Goal: Complete application form

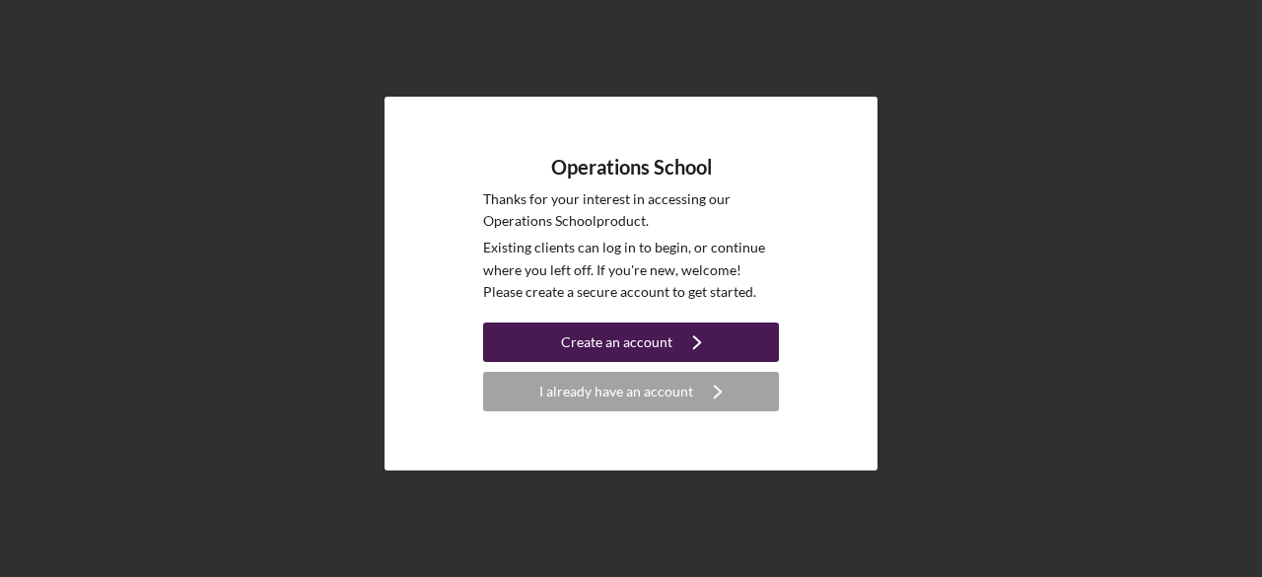
click at [627, 334] on div "Create an account" at bounding box center [616, 341] width 111 height 39
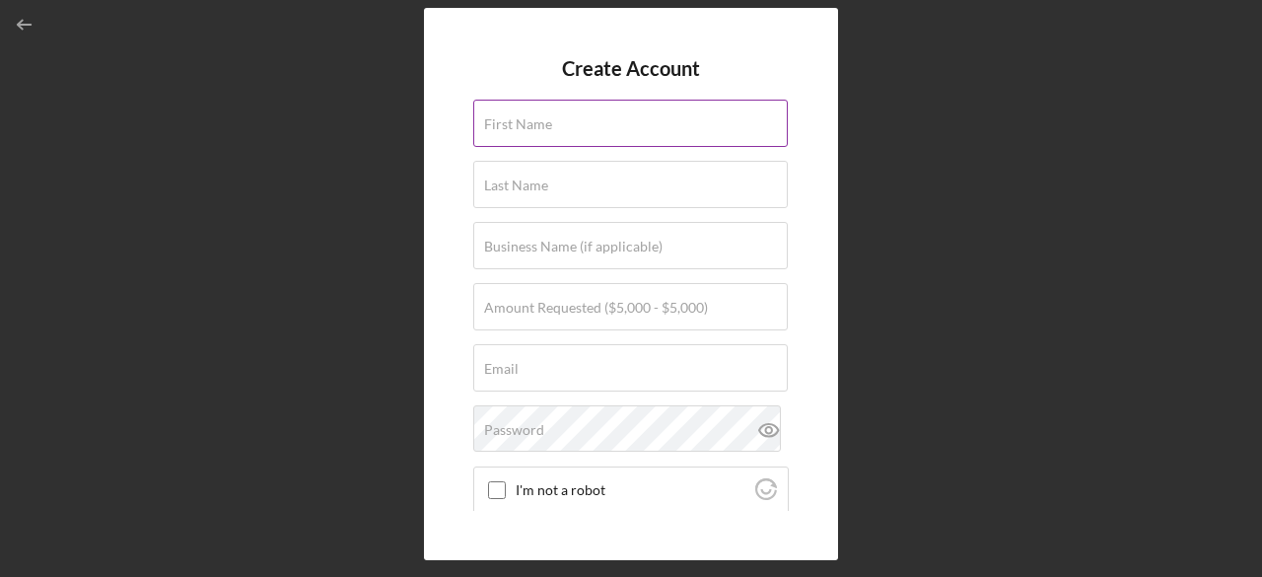
click at [519, 135] on input "First Name" at bounding box center [630, 123] width 315 height 47
type input "[PERSON_NAME]"
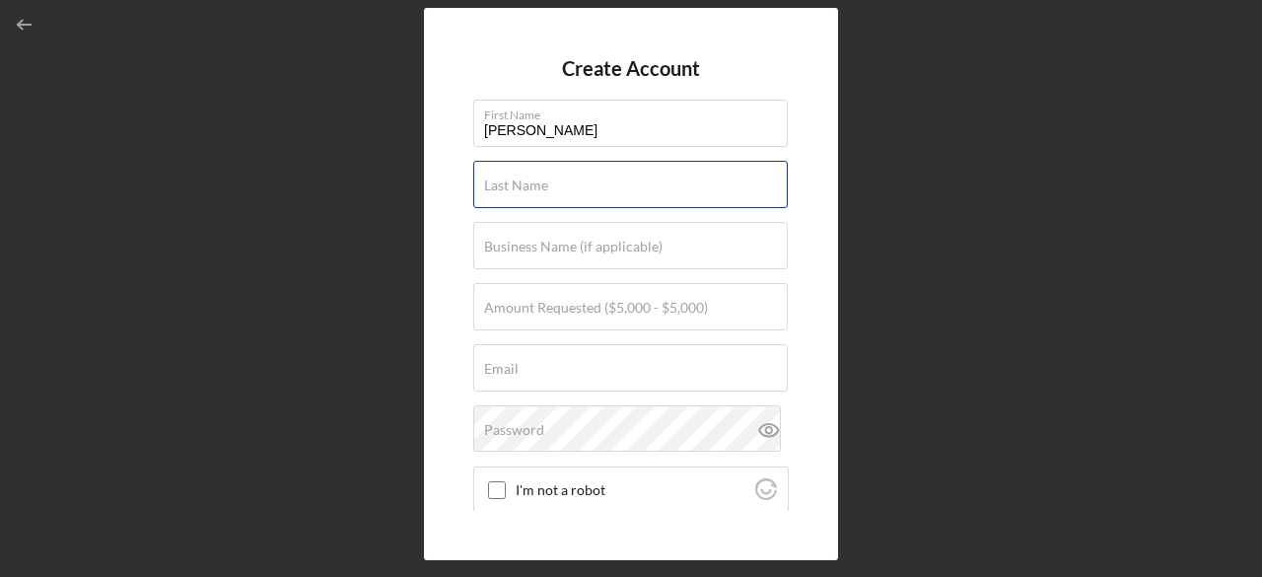
type input "[PERSON_NAME]"
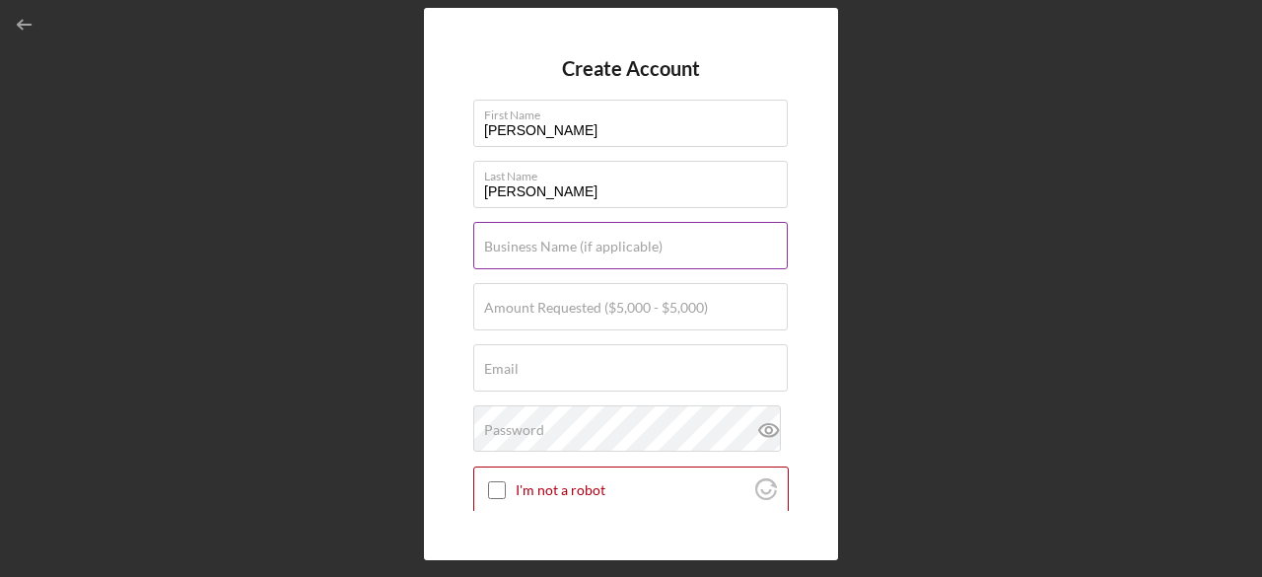
click at [503, 249] on label "Business Name (if applicable)" at bounding box center [573, 247] width 178 height 16
click at [503, 249] on input "Business Name (if applicable)" at bounding box center [630, 245] width 315 height 47
type input "Change Products"
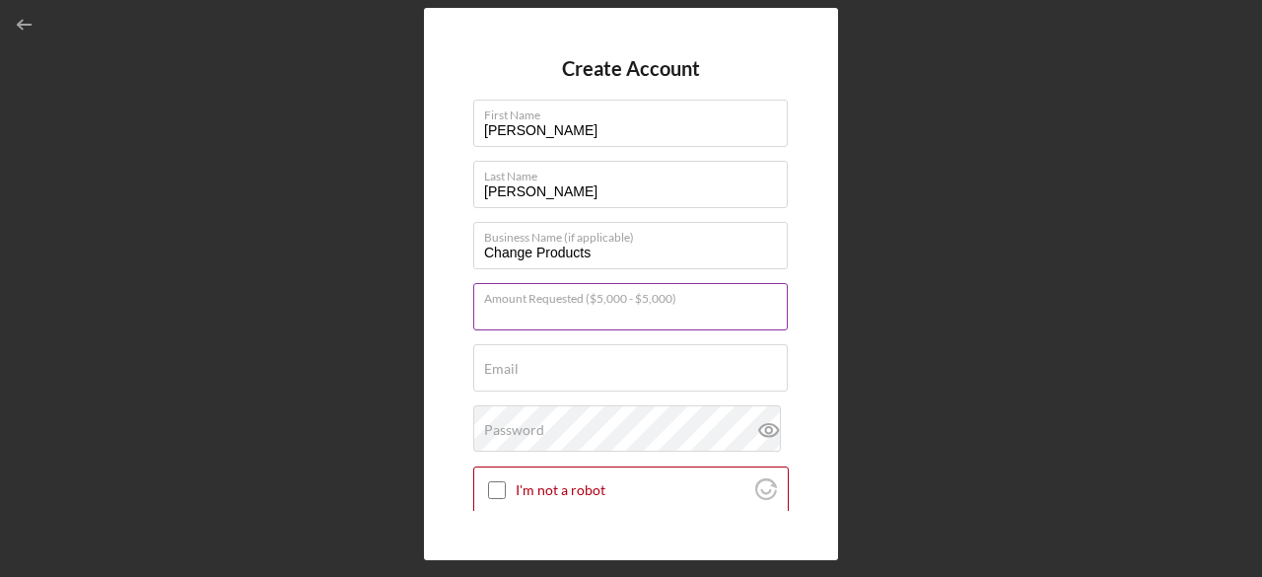
click at [537, 318] on input "Amount Requested ($5,000 - $5,000)" at bounding box center [630, 306] width 315 height 47
type input "$5,000"
click at [536, 377] on input "Email" at bounding box center [630, 367] width 315 height 47
type input "[EMAIL_ADDRESS][DOMAIN_NAME]"
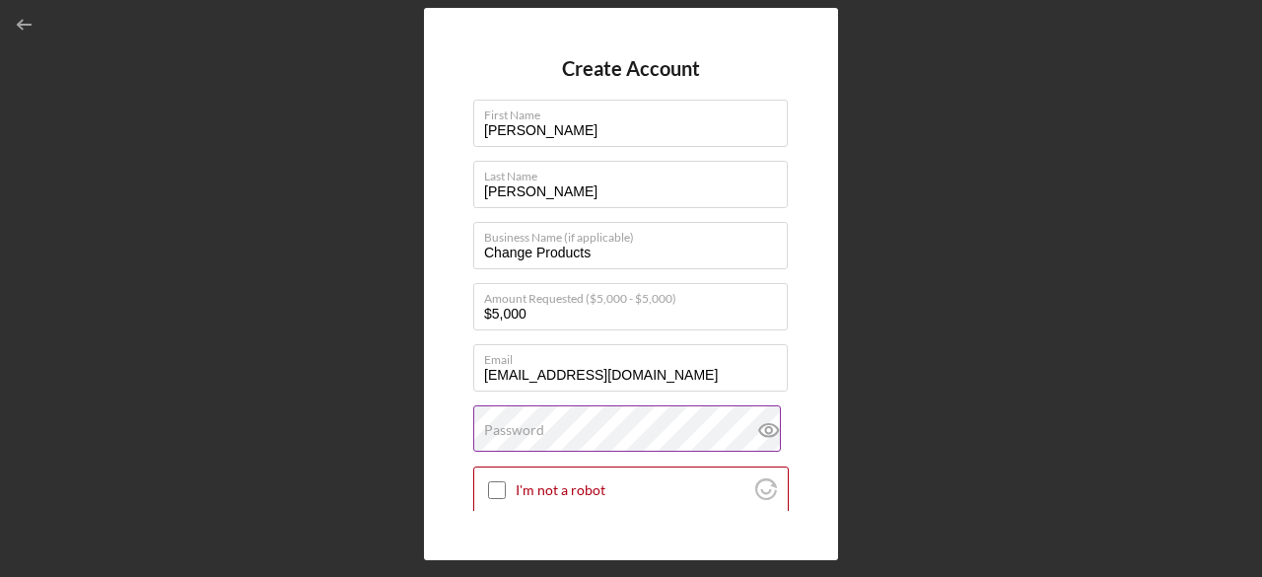
click at [522, 434] on label "Password" at bounding box center [514, 430] width 60 height 16
click at [491, 492] on input "I'm not a robot" at bounding box center [497, 490] width 18 height 18
checkbox input "true"
click at [765, 427] on icon at bounding box center [768, 430] width 6 height 6
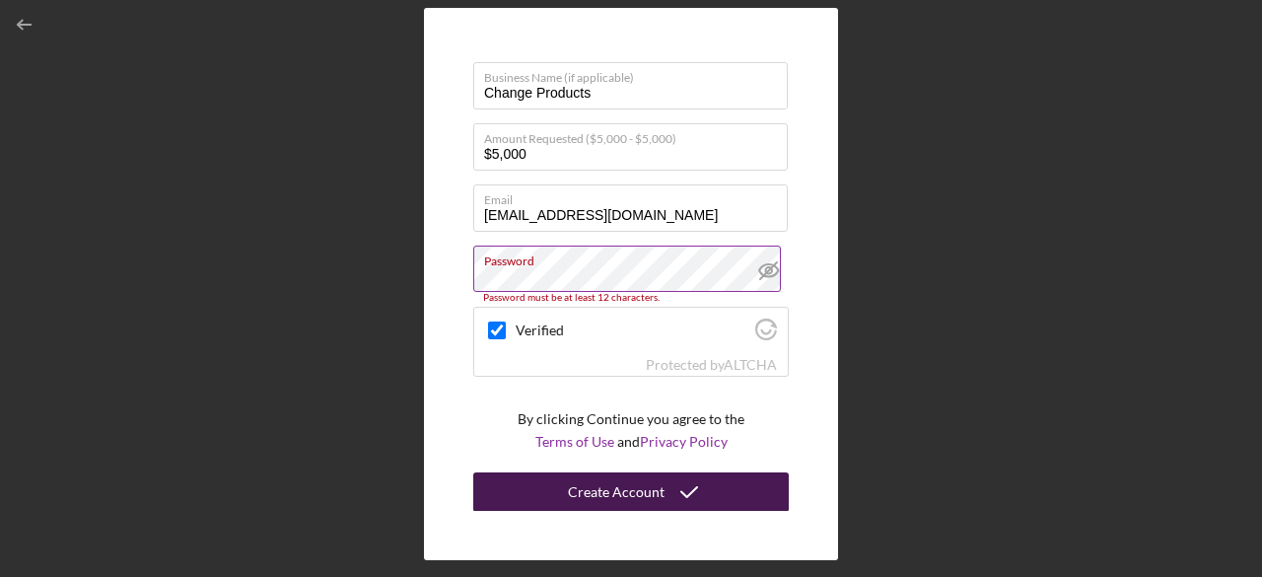
click at [683, 488] on icon "submit" at bounding box center [689, 491] width 49 height 49
click at [613, 498] on div "Create Account" at bounding box center [616, 491] width 97 height 39
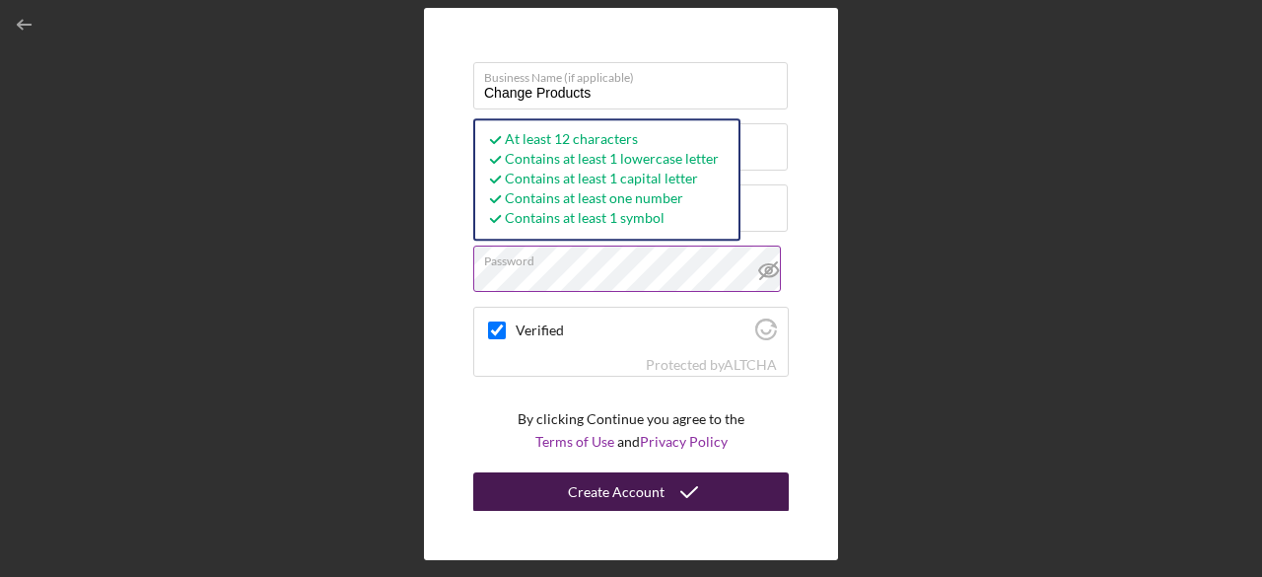
click at [586, 482] on div "Create Account" at bounding box center [616, 491] width 97 height 39
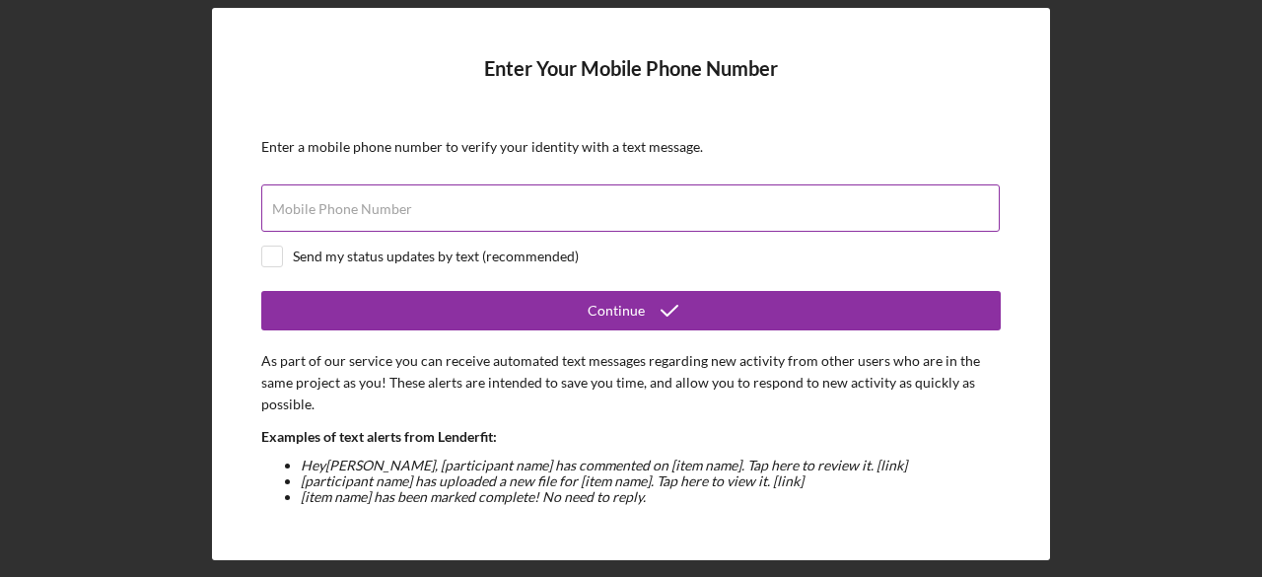
click at [292, 212] on label "Mobile Phone Number" at bounding box center [342, 209] width 140 height 16
click at [292, 212] on input "Mobile Phone Number" at bounding box center [630, 207] width 738 height 47
type input "[PHONE_NUMBER]"
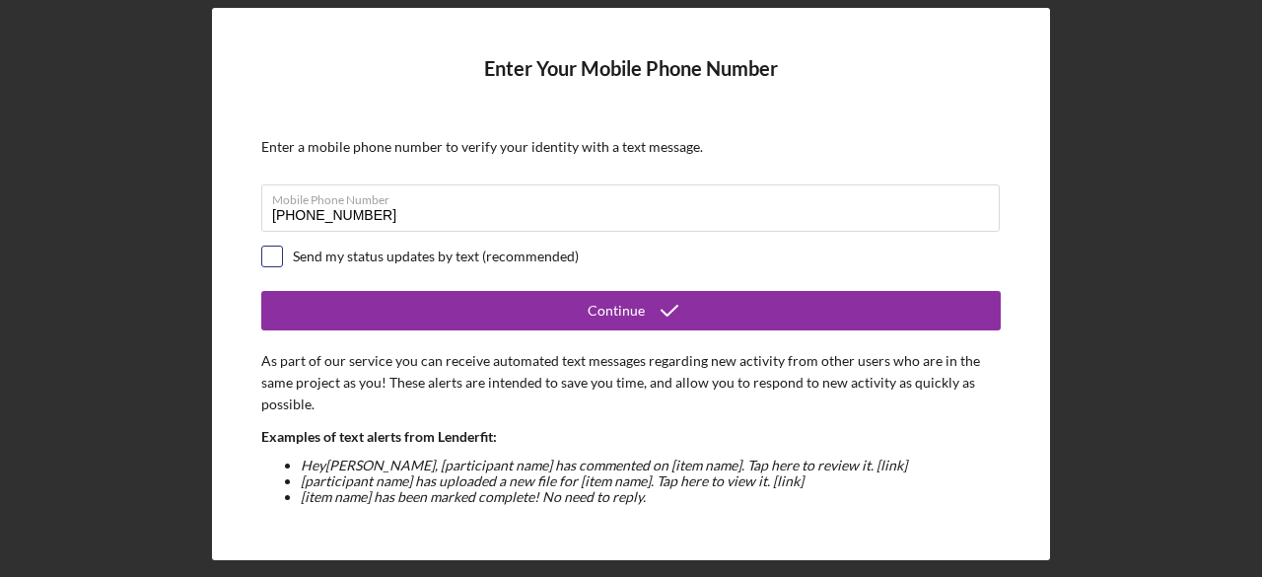
click at [276, 253] on input "checkbox" at bounding box center [272, 256] width 20 height 20
checkbox input "true"
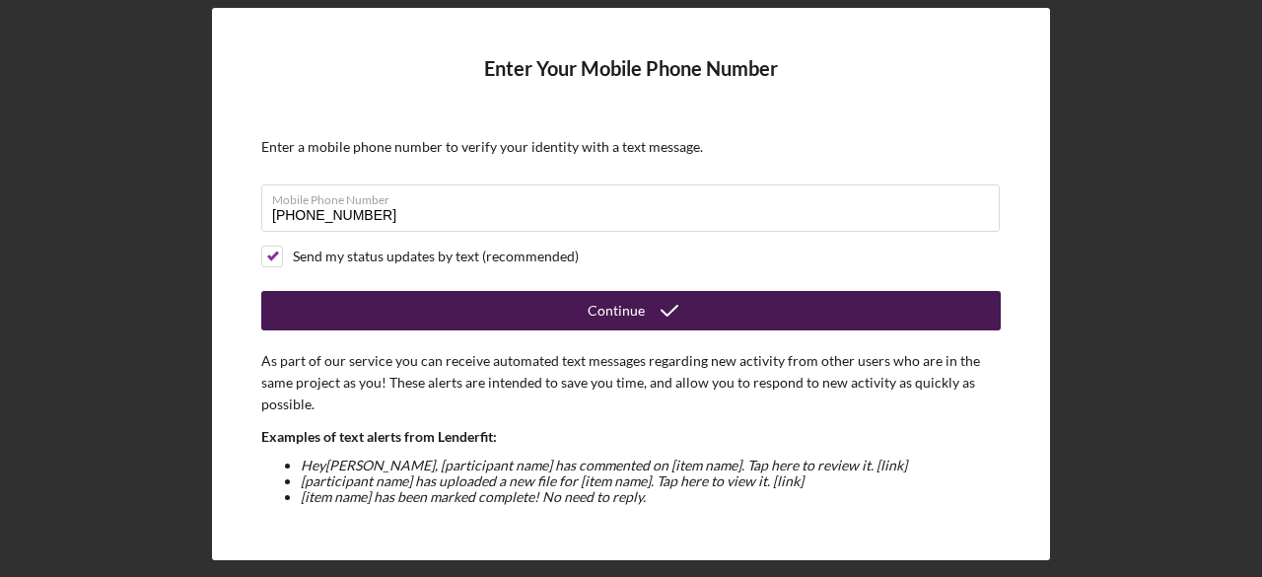
click at [592, 297] on div "Continue" at bounding box center [616, 310] width 57 height 39
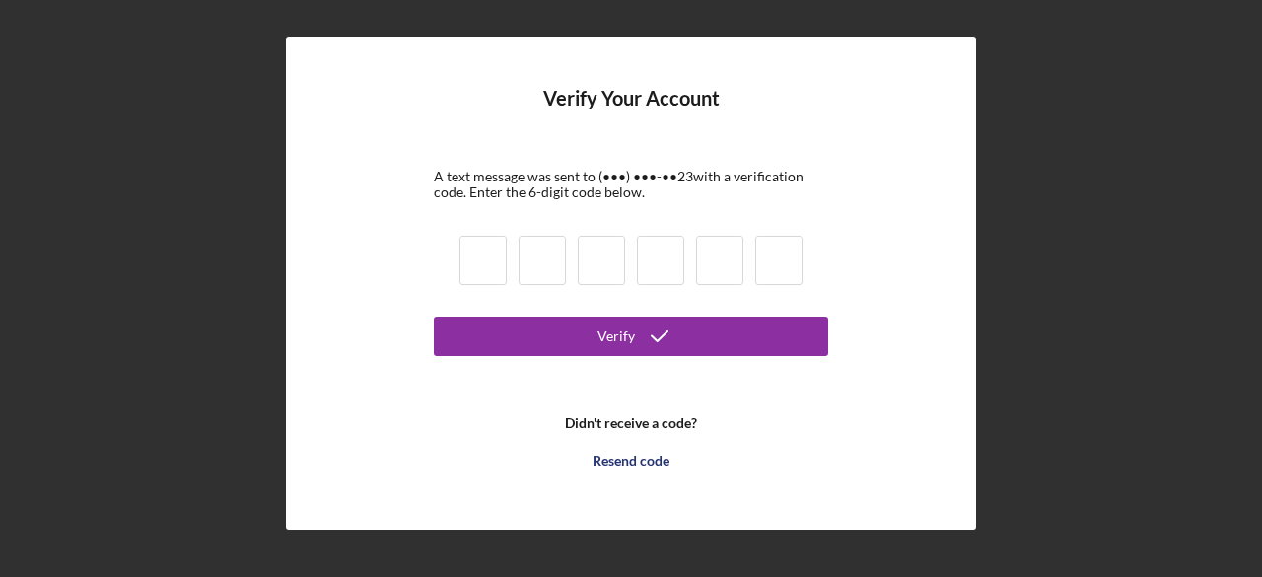
click at [483, 258] on input at bounding box center [482, 260] width 47 height 49
type input "5"
type input "3"
type input "0"
type input "1"
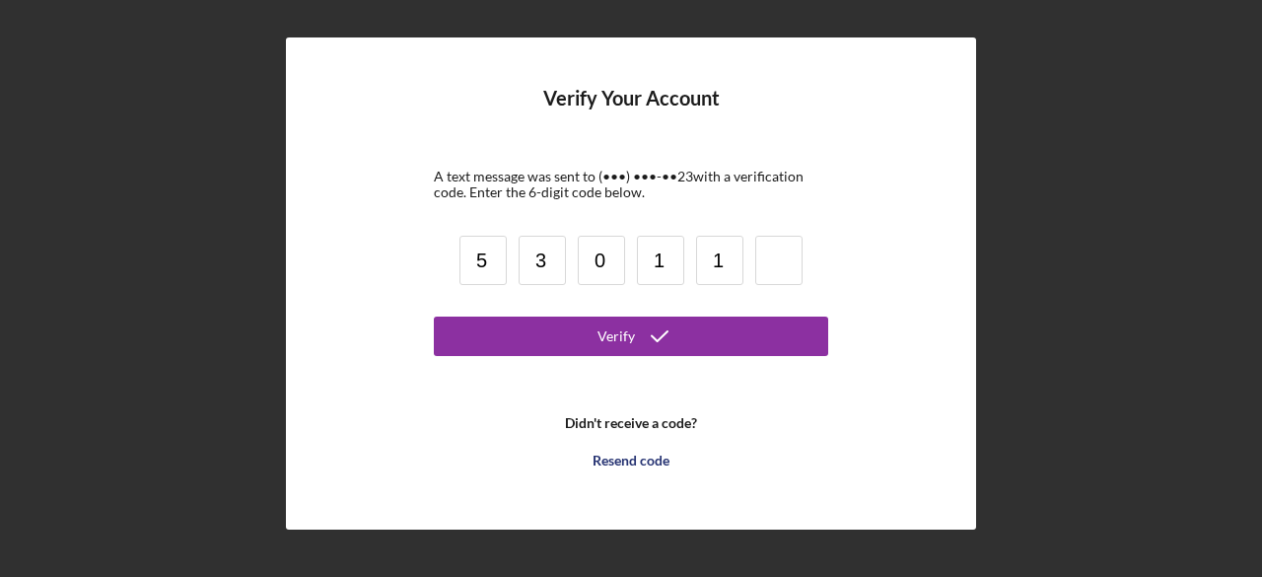
type input "1"
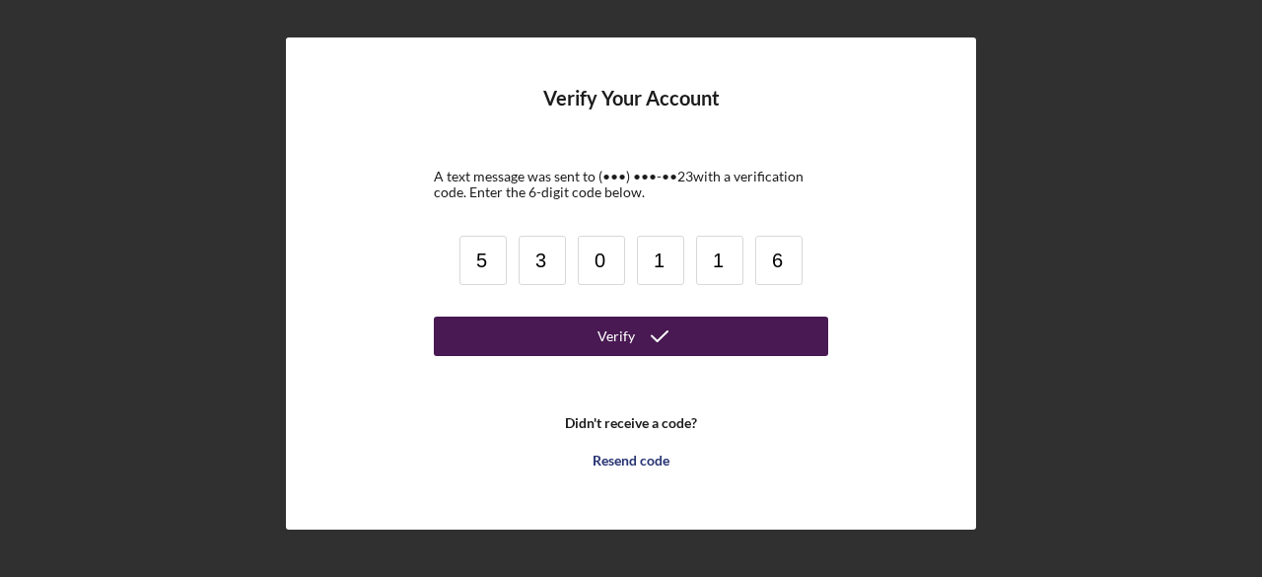
type input "6"
click at [595, 343] on button "Verify" at bounding box center [631, 335] width 394 height 39
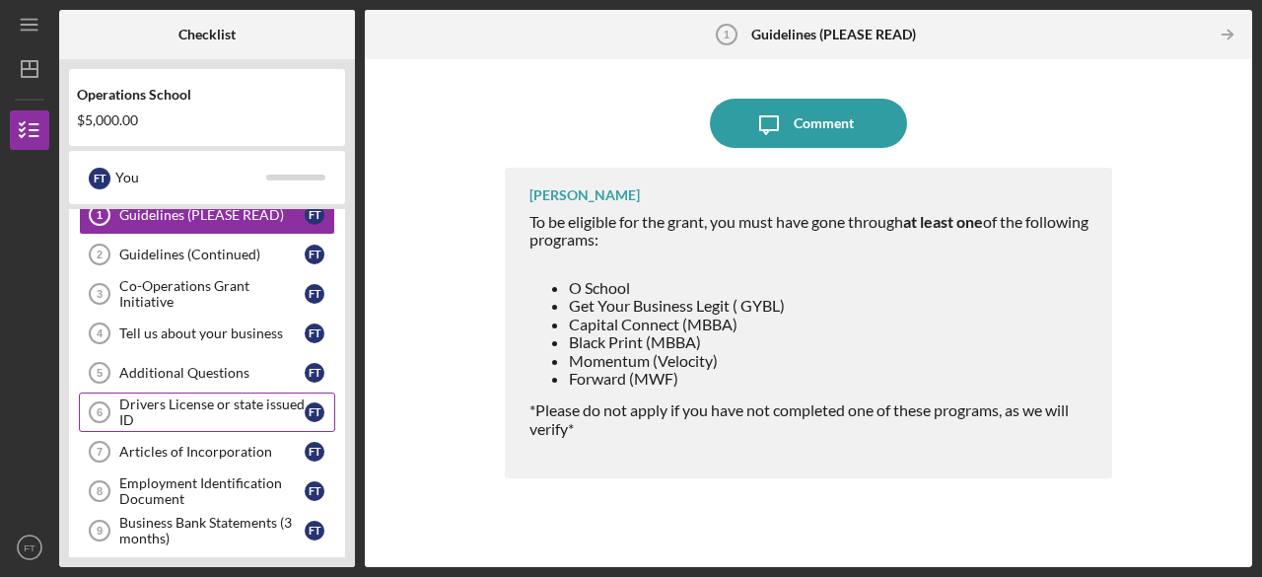
scroll to position [60, 0]
